Goal: Check status: Check status

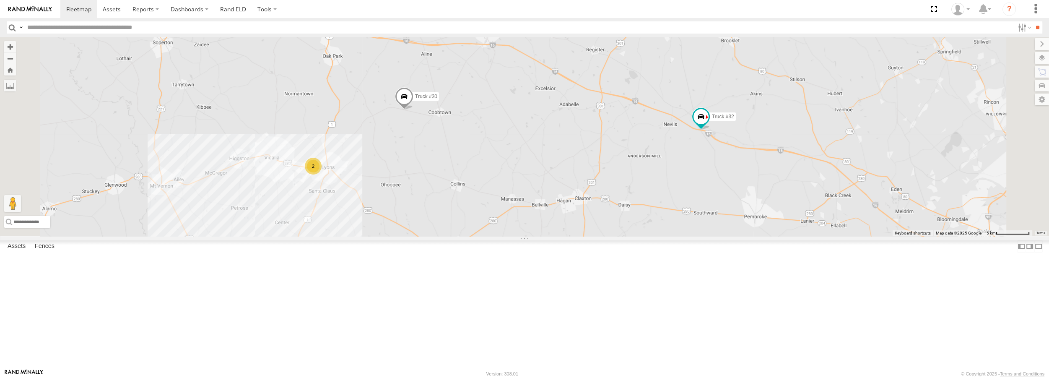
drag, startPoint x: 728, startPoint y: 199, endPoint x: 711, endPoint y: 196, distance: 17.0
click at [711, 196] on div "Truck #30 Truck #32 2" at bounding box center [524, 136] width 1049 height 199
click at [414, 110] on span at bounding box center [404, 98] width 18 height 23
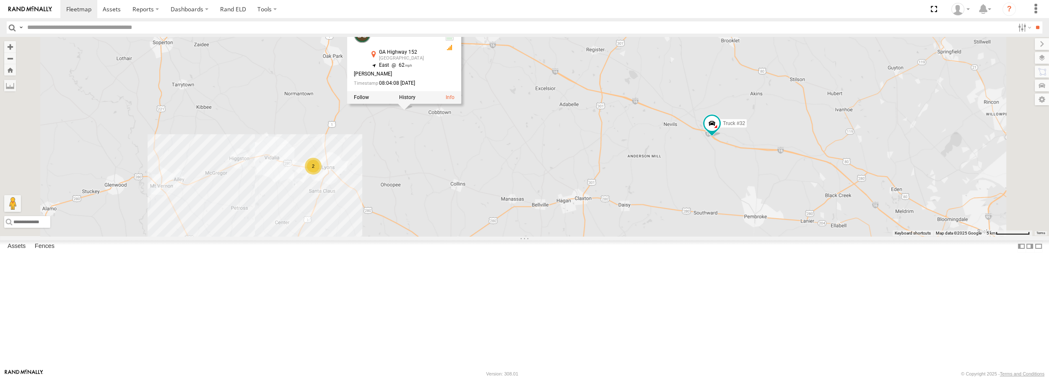
click at [510, 206] on div "Truck #30 Truck #32 2 Truck #30 All Assets GA Highway 152 [GEOGRAPHIC_DATA] 32.…" at bounding box center [524, 136] width 1049 height 199
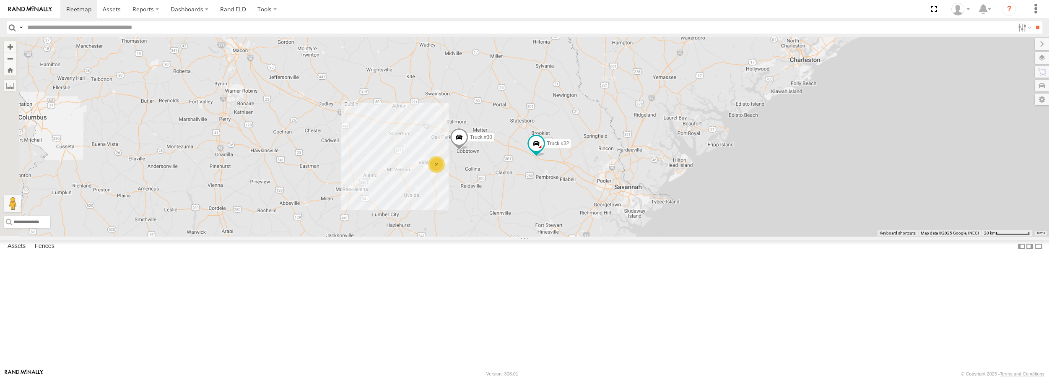
drag, startPoint x: 628, startPoint y: 204, endPoint x: 684, endPoint y: 223, distance: 58.4
click at [684, 223] on div "Truck #30 Truck #32 2" at bounding box center [524, 136] width 1049 height 199
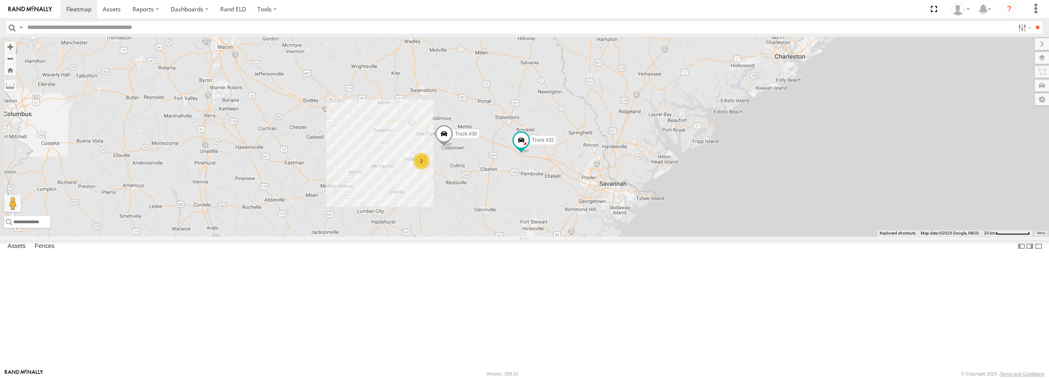
drag, startPoint x: 684, startPoint y: 223, endPoint x: 668, endPoint y: 219, distance: 16.3
click at [668, 219] on div "Truck #30 Truck #32 2" at bounding box center [524, 136] width 1049 height 199
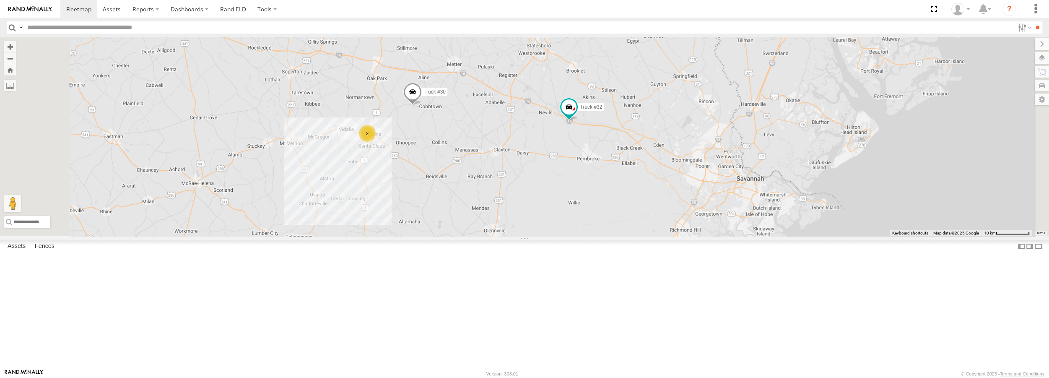
drag, startPoint x: 578, startPoint y: 198, endPoint x: 576, endPoint y: 141, distance: 57.9
click at [576, 141] on div "Truck #30 Truck #32 2" at bounding box center [524, 136] width 1049 height 199
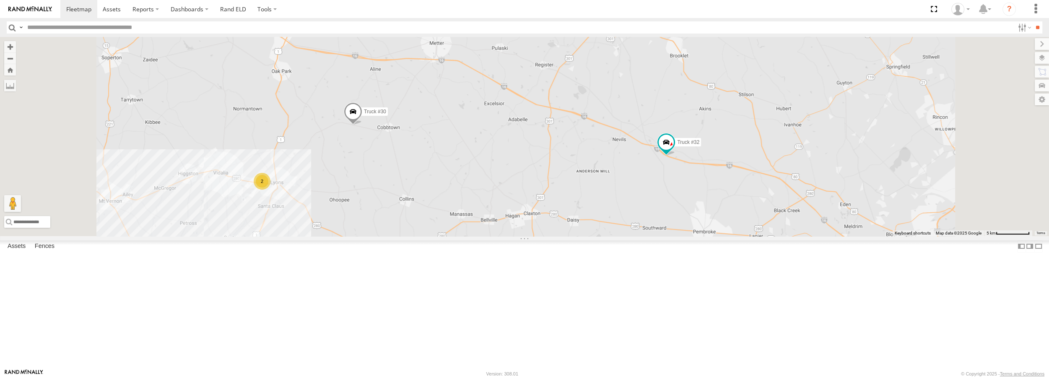
drag, startPoint x: 581, startPoint y: 192, endPoint x: 580, endPoint y: 177, distance: 14.8
click at [580, 177] on div "Truck #30 Truck #32 2" at bounding box center [524, 136] width 1049 height 199
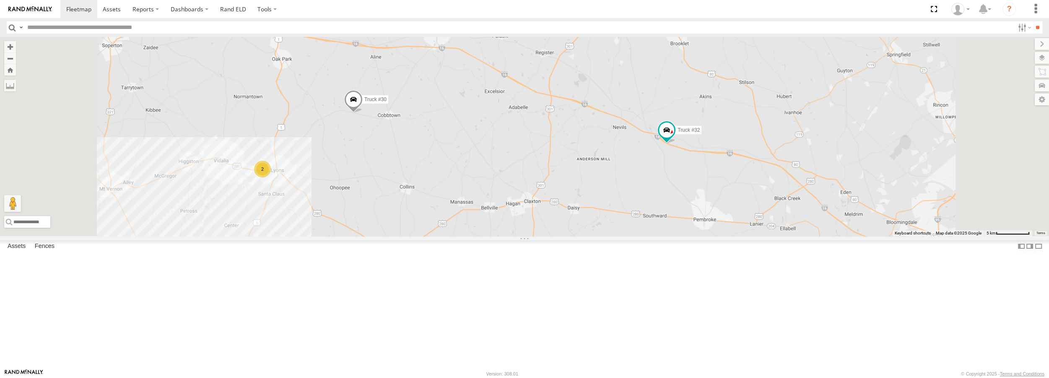
drag, startPoint x: 565, startPoint y: 210, endPoint x: 565, endPoint y: 198, distance: 12.2
click at [565, 198] on div "Truck #30 Truck #32 2" at bounding box center [524, 136] width 1049 height 199
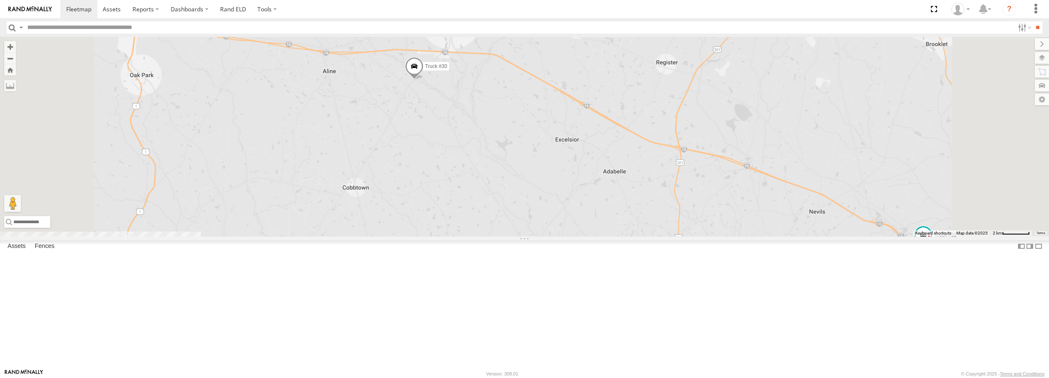
click at [424, 80] on span at bounding box center [414, 68] width 18 height 23
click at [369, 204] on div "Truck #30 Truck #32 2 Truck #30 All Assets GA-121 Metter 32.35492 , -82.09102 N…" at bounding box center [524, 136] width 1049 height 199
click at [448, 70] on span "Truck #30" at bounding box center [436, 67] width 22 height 6
click at [515, 176] on div "Truck #30 Truck #32 2 Truck #30 All Assets GA-121 Metter 32.35492 , -82.09102 N…" at bounding box center [524, 136] width 1049 height 199
click at [424, 80] on span at bounding box center [414, 68] width 18 height 23
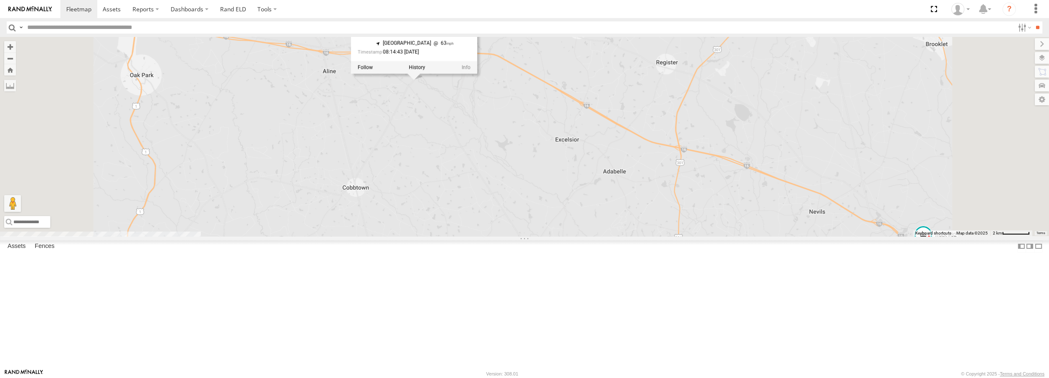
click at [426, 70] on label at bounding box center [417, 68] width 16 height 6
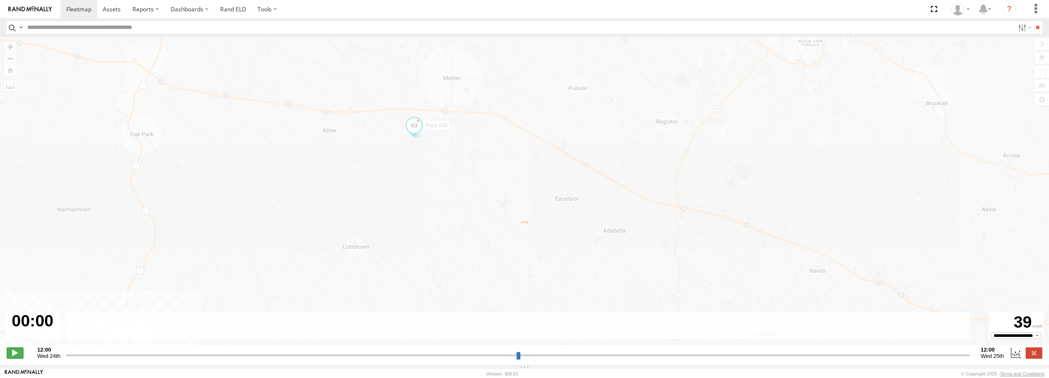
click at [19, 354] on span at bounding box center [15, 352] width 17 height 11
type input "**********"
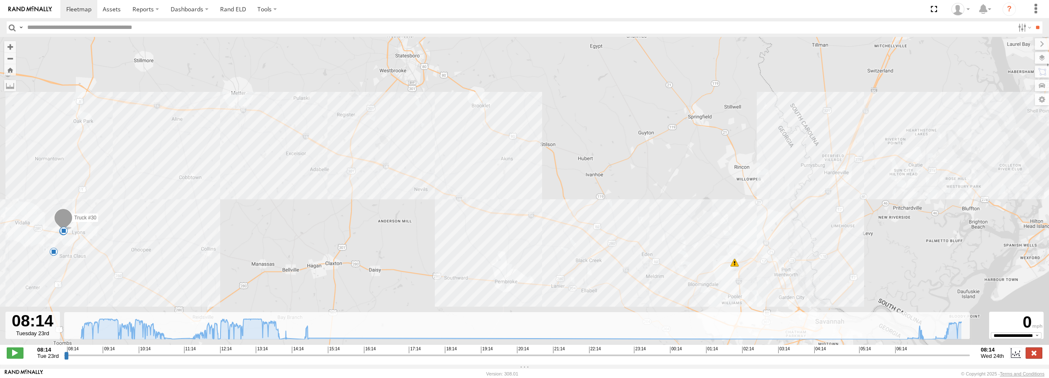
click at [1036, 358] on label at bounding box center [1034, 352] width 17 height 11
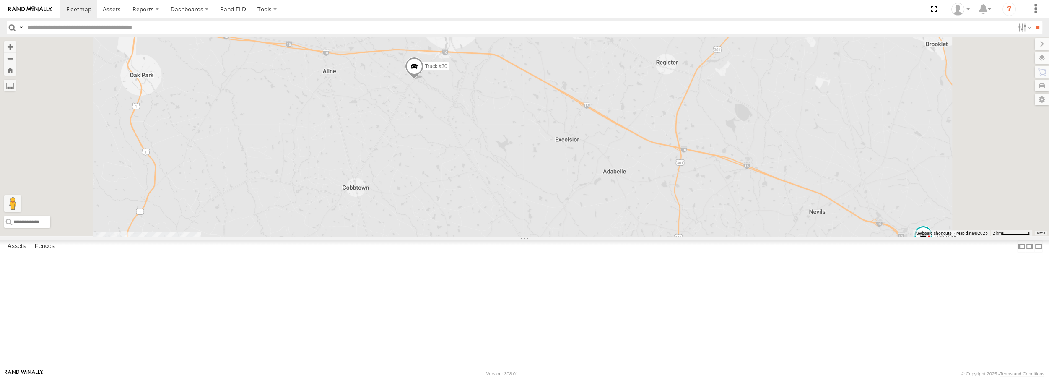
click at [0, 0] on span at bounding box center [0, 0] width 0 height 0
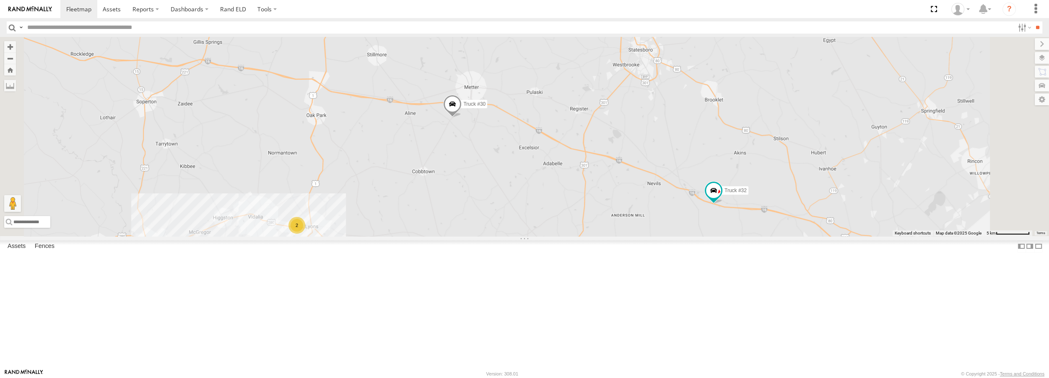
click at [630, 236] on div "Truck #30 Truck #32 2" at bounding box center [524, 136] width 1049 height 199
click at [229, 4] on link "Rand ELD" at bounding box center [233, 9] width 38 height 18
